Goal: Ask a question

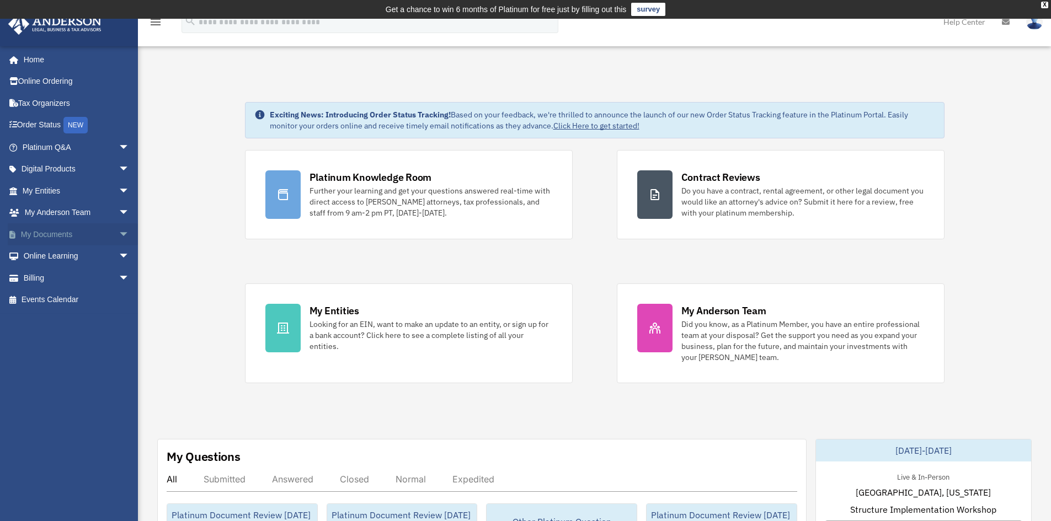
click at [119, 233] on span "arrow_drop_down" at bounding box center [130, 234] width 22 height 23
click at [40, 258] on link "Box" at bounding box center [80, 256] width 131 height 22
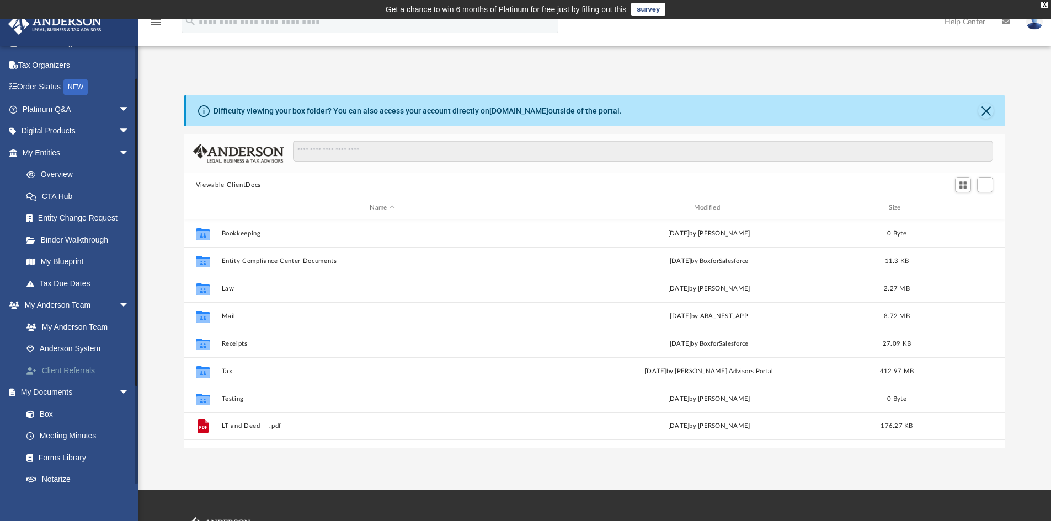
scroll to position [55, 0]
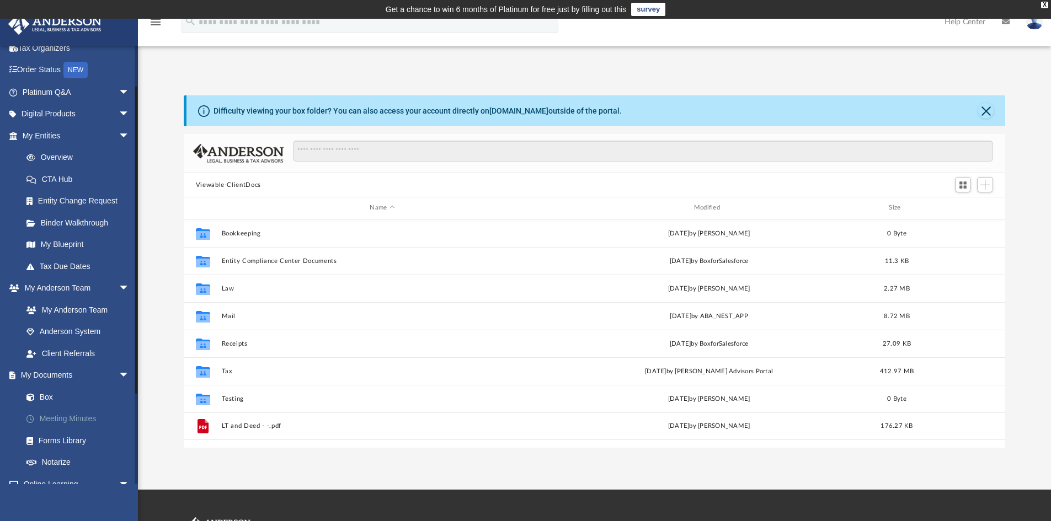
click at [58, 416] on link "Meeting Minutes" at bounding box center [80, 419] width 131 height 22
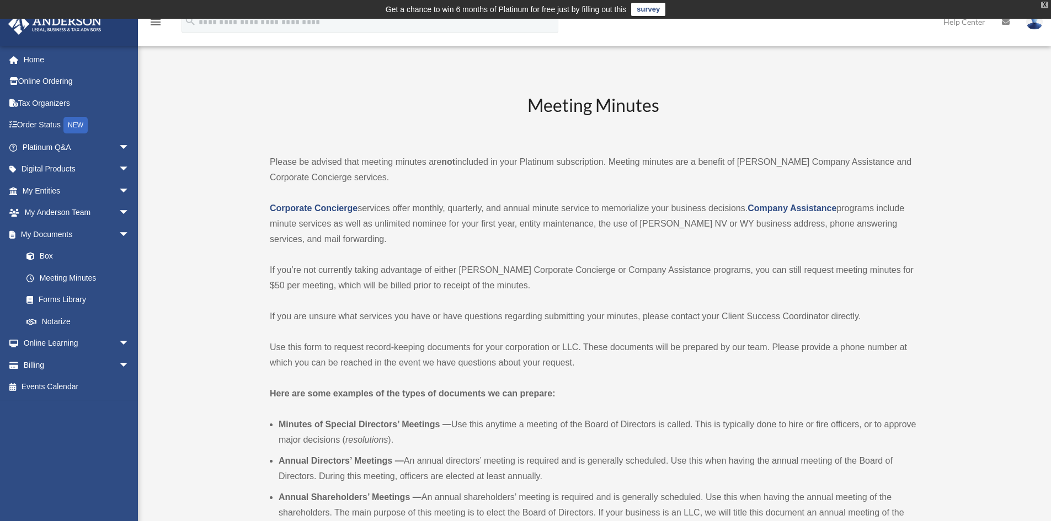
click at [1041, 5] on div "X" at bounding box center [1044, 5] width 7 height 7
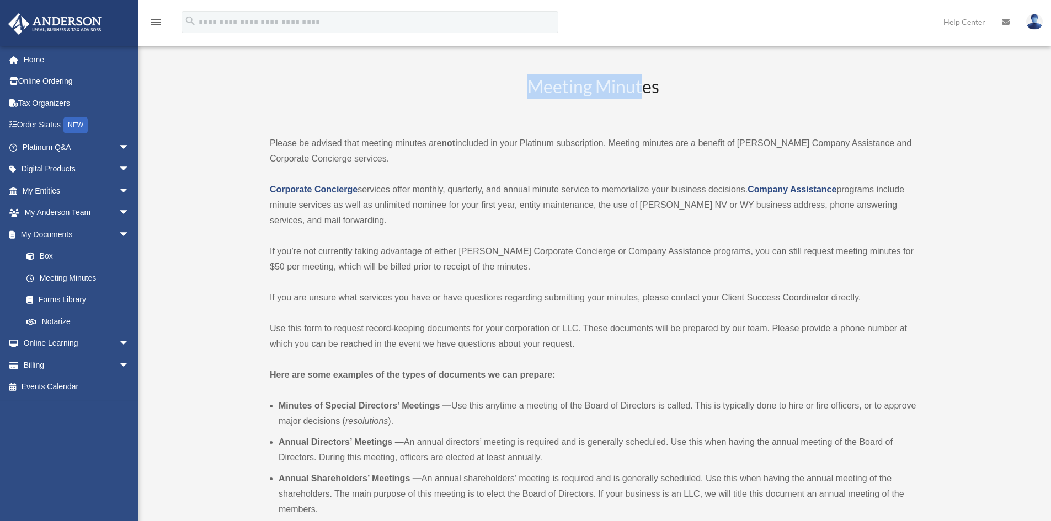
drag, startPoint x: 527, startPoint y: 86, endPoint x: 645, endPoint y: 95, distance: 118.9
click at [644, 95] on h2 "Meeting Minutes" at bounding box center [593, 97] width 646 height 46
click at [579, 194] on p "Corporate Concierge services offer monthly, quarterly, and annual minute servic…" at bounding box center [593, 205] width 646 height 46
drag, startPoint x: 579, startPoint y: 151, endPoint x: 456, endPoint y: 146, distance: 123.1
click at [456, 146] on p "Please be advised that meeting minutes are not included in your Platinum subscr…" at bounding box center [593, 151] width 646 height 31
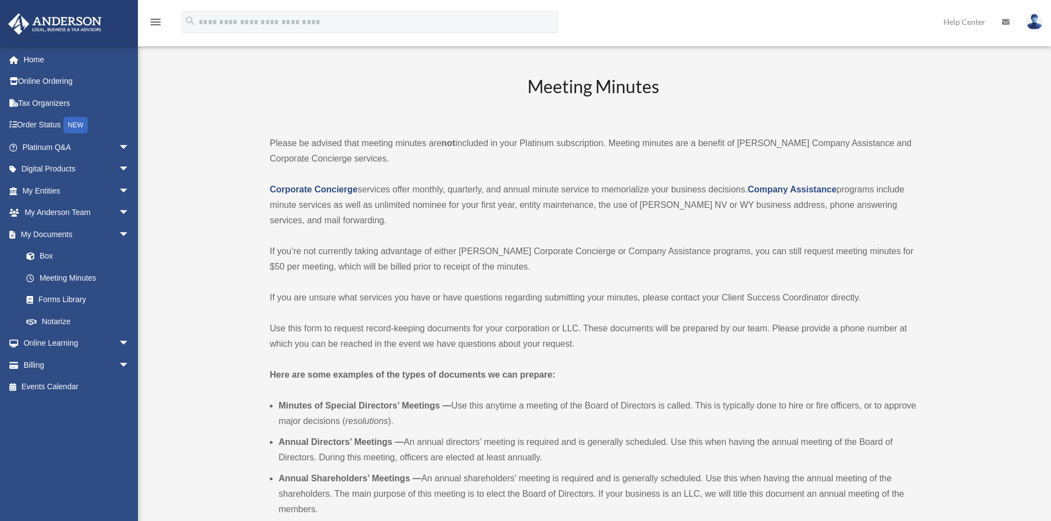
click at [455, 146] on strong "not" at bounding box center [448, 142] width 14 height 9
click at [119, 237] on span "arrow_drop_down" at bounding box center [130, 234] width 22 height 23
click at [119, 147] on span "arrow_drop_down" at bounding box center [130, 147] width 22 height 23
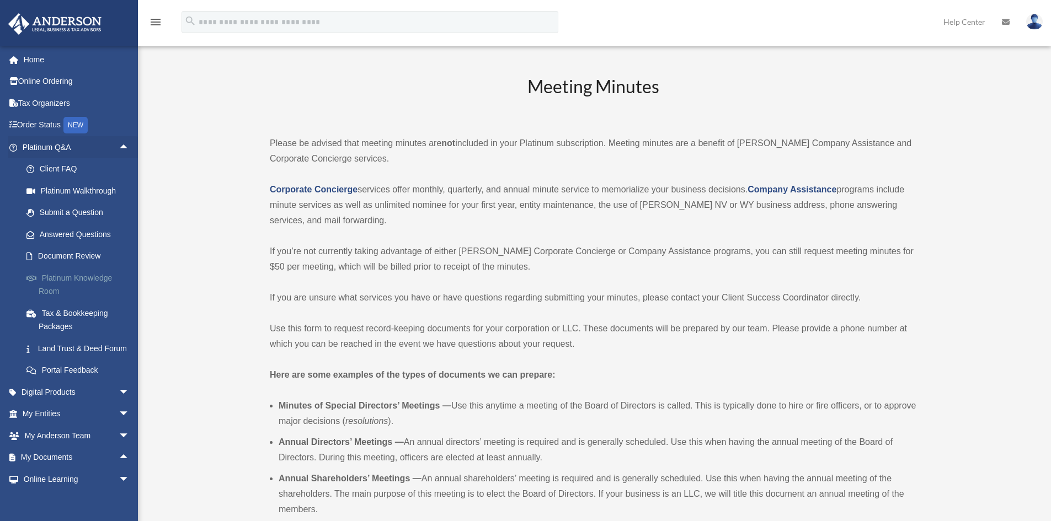
click at [46, 277] on link "Platinum Knowledge Room" at bounding box center [80, 284] width 131 height 35
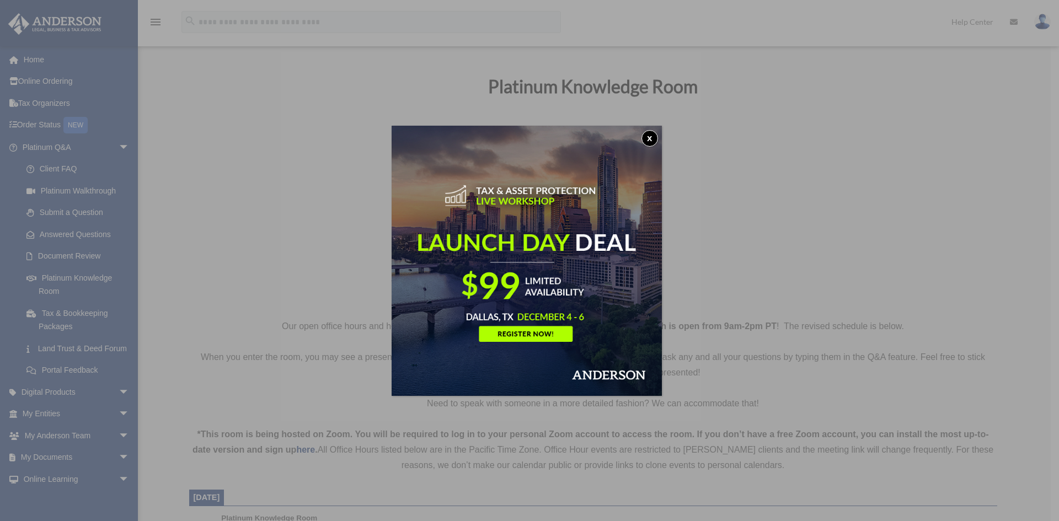
click at [658, 137] on button "x" at bounding box center [649, 138] width 17 height 17
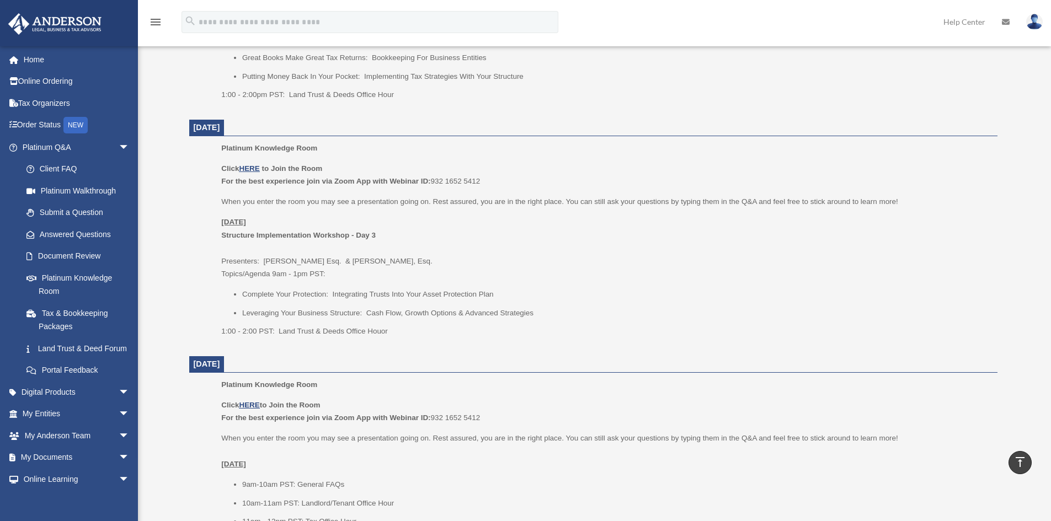
scroll to position [772, 0]
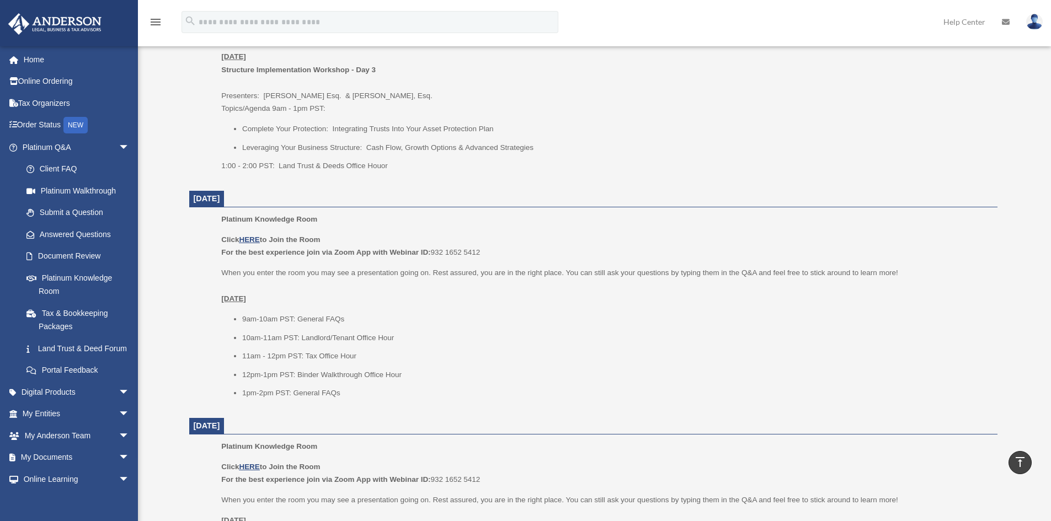
click at [296, 318] on li "9am-10am PST: General FAQs" at bounding box center [615, 319] width 747 height 13
drag, startPoint x: 306, startPoint y: 354, endPoint x: 357, endPoint y: 354, distance: 50.7
click at [357, 354] on li "11am - 12pm PST: Tax Office Hour" at bounding box center [615, 356] width 747 height 13
click at [345, 345] on ul "9am-10am PST: General FAQs 10am-11am PST: Landlord/Tenant Office Hour 11am - 12…" at bounding box center [605, 356] width 768 height 87
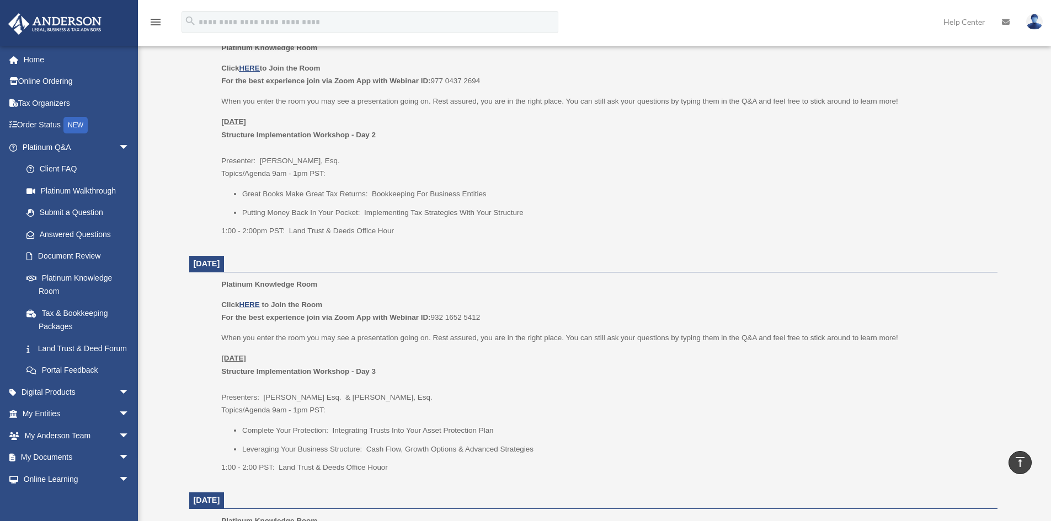
scroll to position [441, 0]
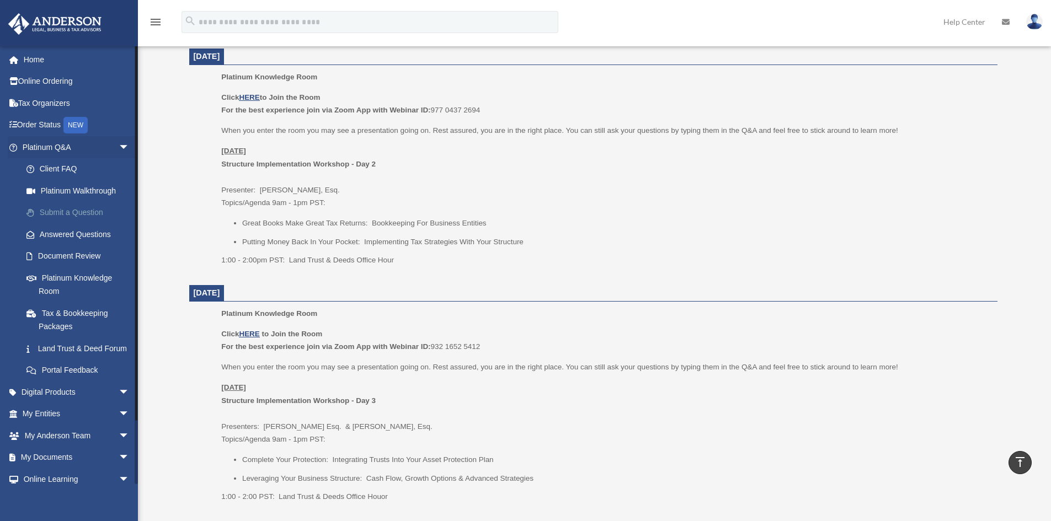
click at [78, 208] on link "Submit a Question" at bounding box center [80, 213] width 131 height 22
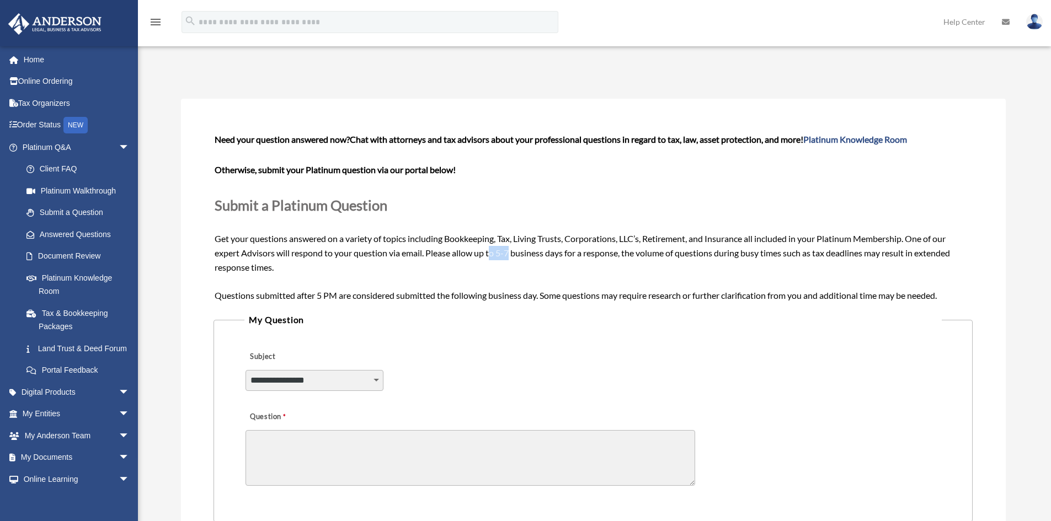
drag, startPoint x: 494, startPoint y: 253, endPoint x: 511, endPoint y: 255, distance: 16.7
click at [511, 255] on span "Need your question answered now? Chat with attorneys and tax advisors about you…" at bounding box center [593, 217] width 756 height 166
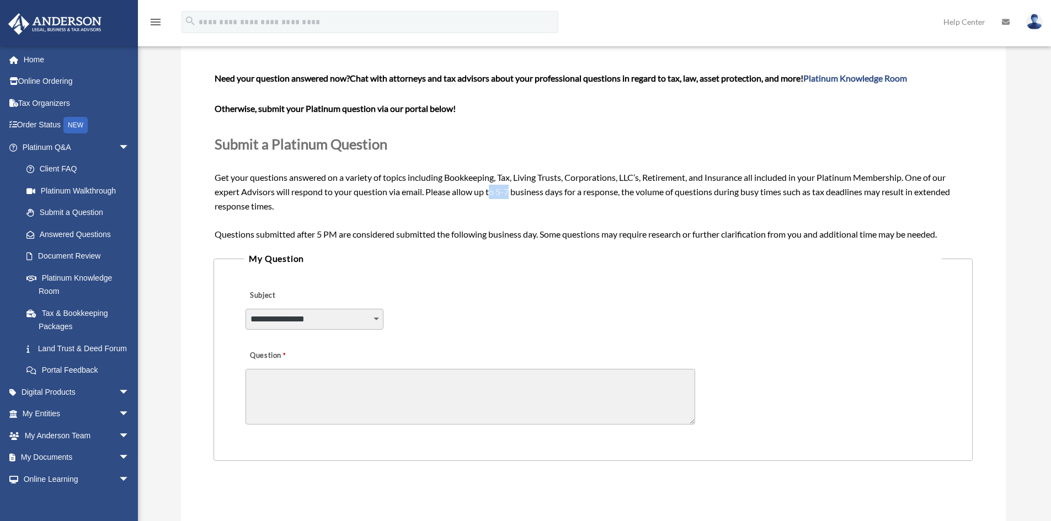
scroll to position [165, 0]
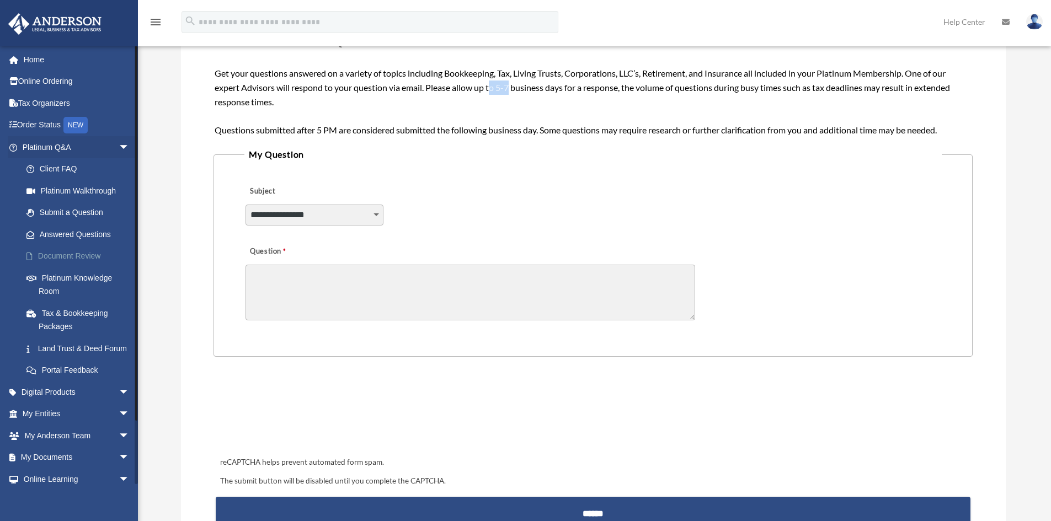
click at [83, 254] on link "Document Review" at bounding box center [80, 256] width 131 height 22
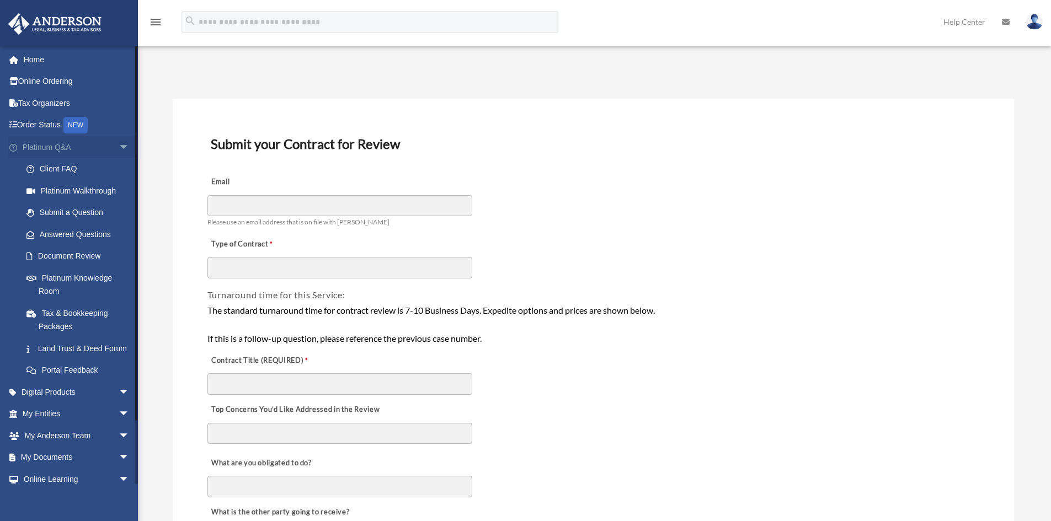
click at [121, 139] on span "arrow_drop_down" at bounding box center [130, 147] width 22 height 23
